Goal: Information Seeking & Learning: Learn about a topic

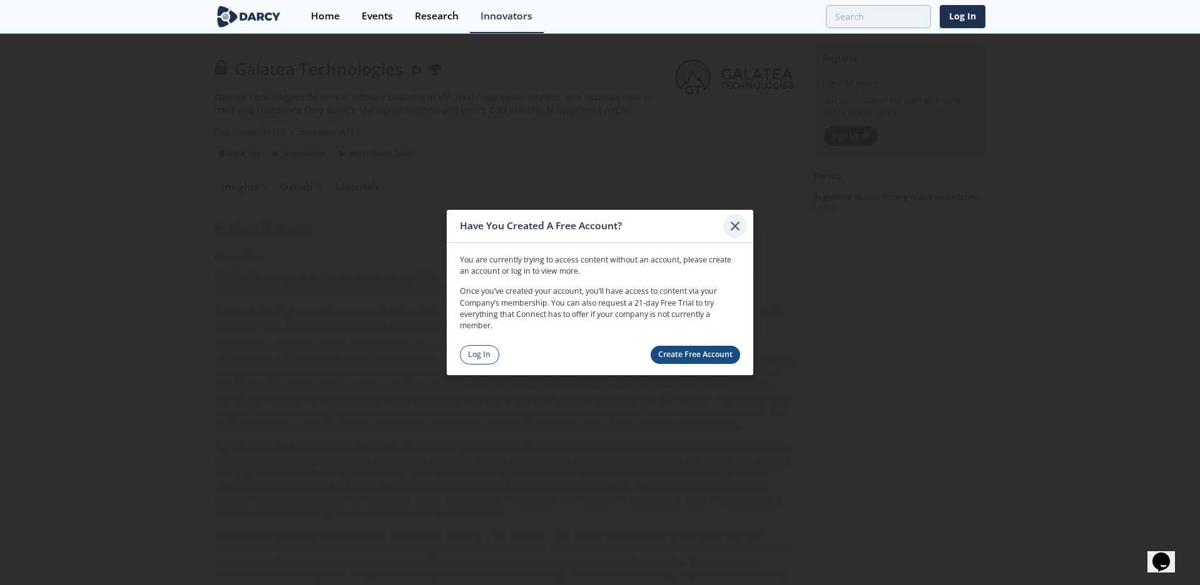
click at [730, 227] on icon at bounding box center [735, 225] width 15 height 15
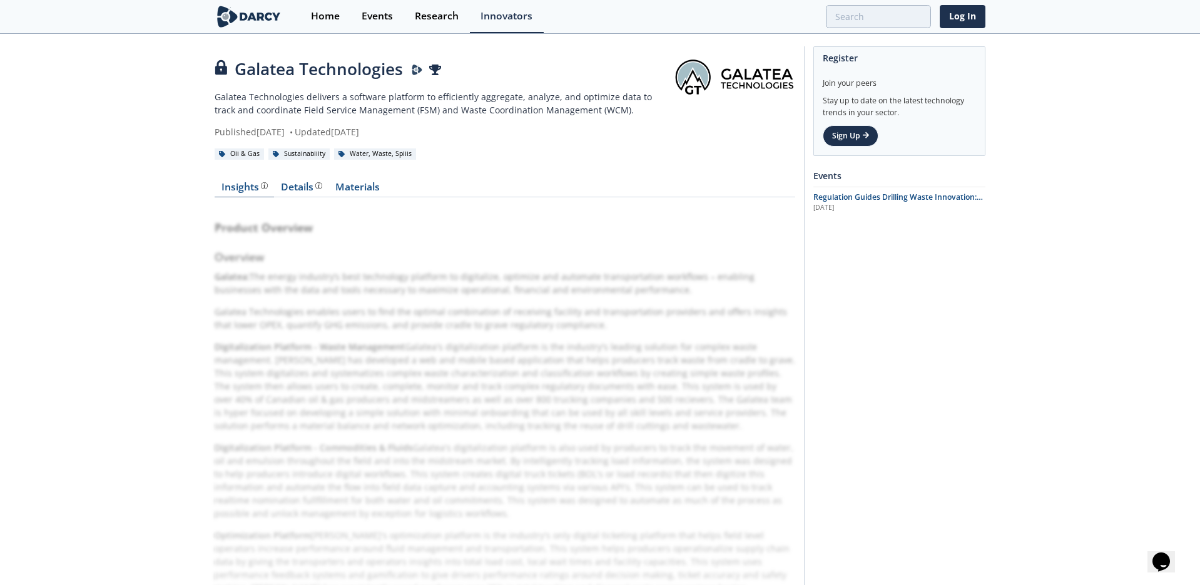
click at [240, 188] on div "Insights The [PERSON_NAME] Research team’s summarized opinion of the innovator,…" at bounding box center [245, 187] width 46 height 10
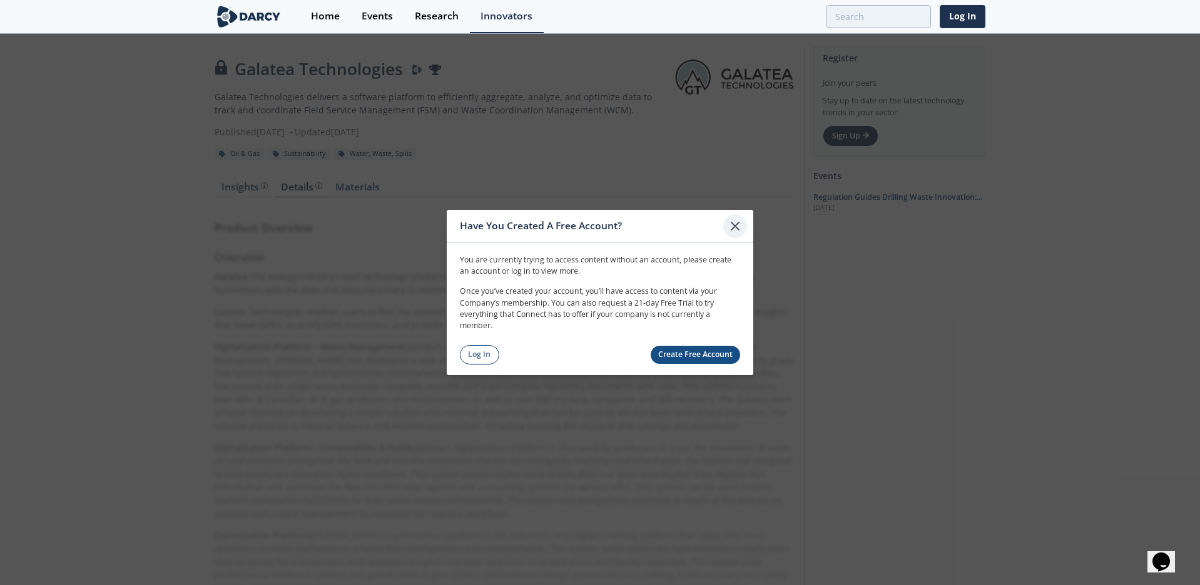
click at [744, 227] on div at bounding box center [736, 226] width 24 height 24
